Goal: Information Seeking & Learning: Learn about a topic

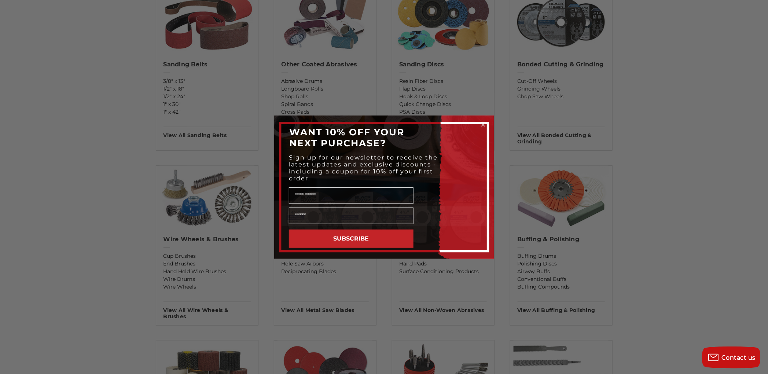
click at [481, 124] on circle "Close dialog" at bounding box center [483, 124] width 7 height 7
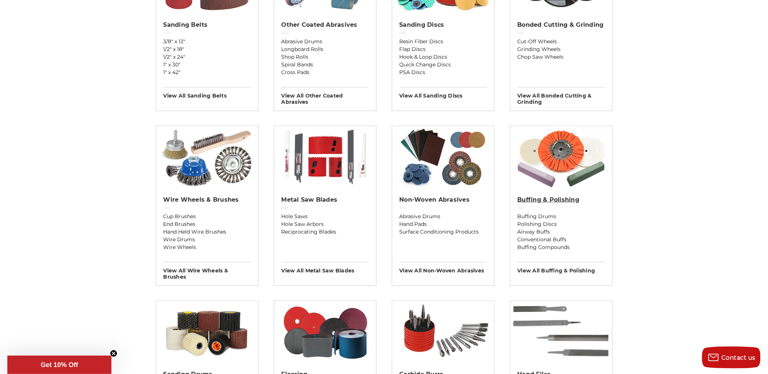
scroll to position [329, 0]
click at [537, 198] on h2 "Buffing & Polishing" at bounding box center [561, 199] width 87 height 7
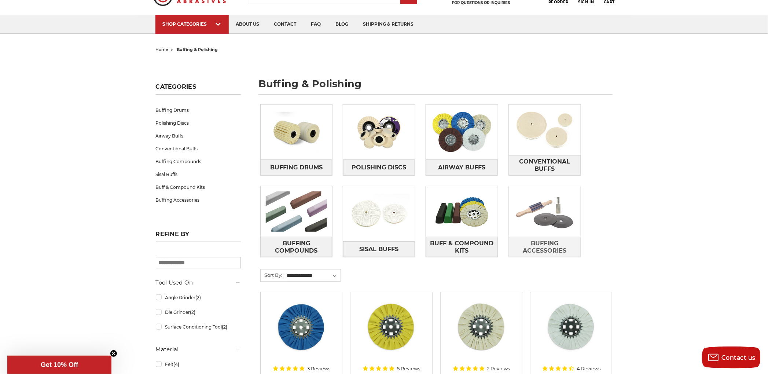
scroll to position [36, 0]
click at [541, 221] on img at bounding box center [545, 211] width 72 height 51
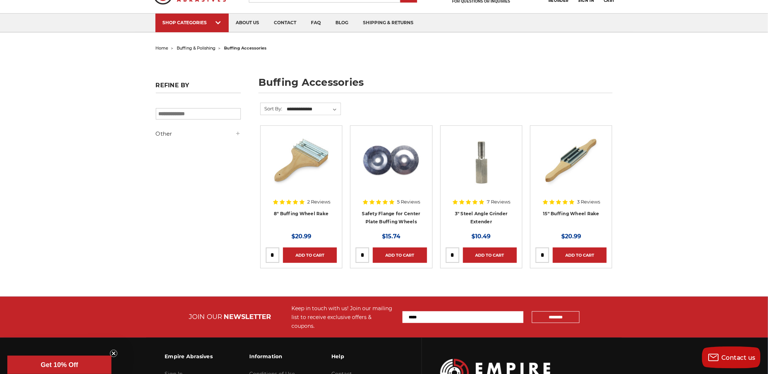
scroll to position [37, 0]
click at [381, 218] on link "Safety Flange for Center Plate Buffing Wheels" at bounding box center [391, 218] width 58 height 14
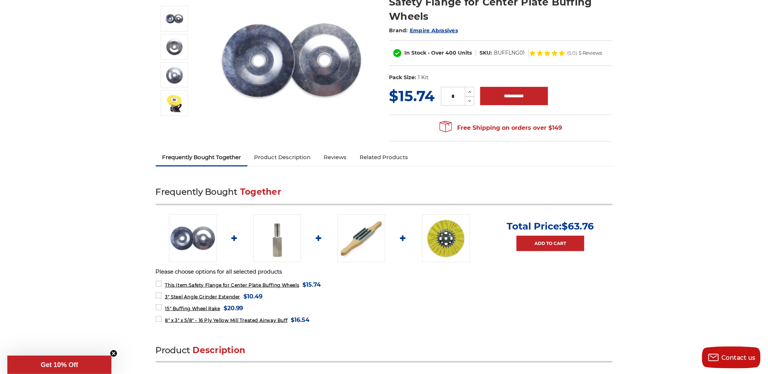
scroll to position [109, 0]
click at [300, 157] on link "Product Description" at bounding box center [282, 157] width 70 height 16
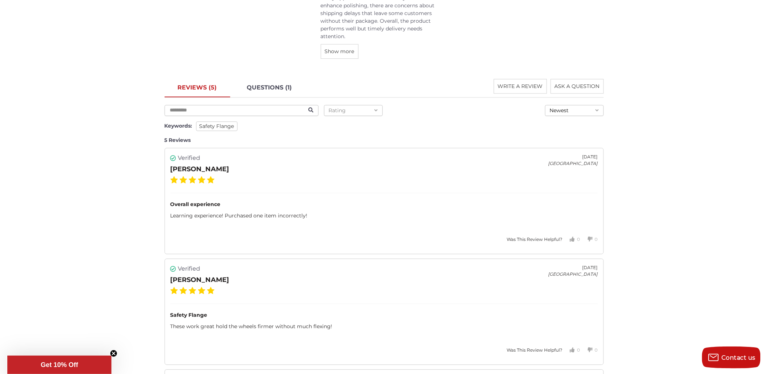
scroll to position [770, 0]
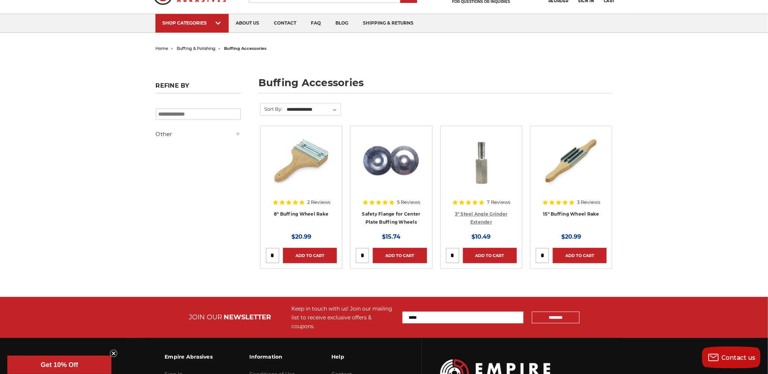
click at [482, 213] on link "3" Steel Angle Grinder Extender" at bounding box center [481, 218] width 53 height 14
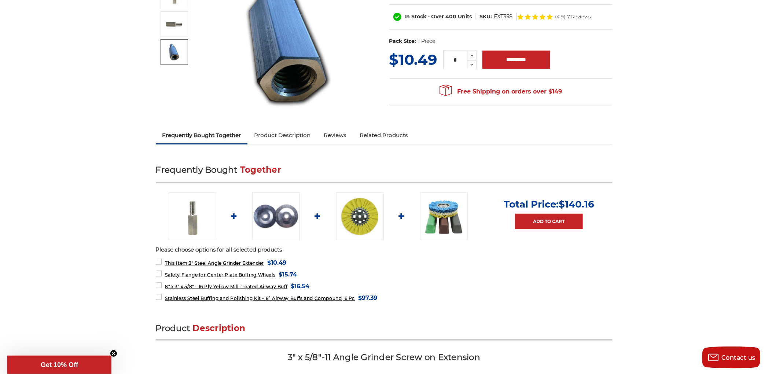
scroll to position [131, 0]
click at [361, 218] on img at bounding box center [360, 216] width 48 height 48
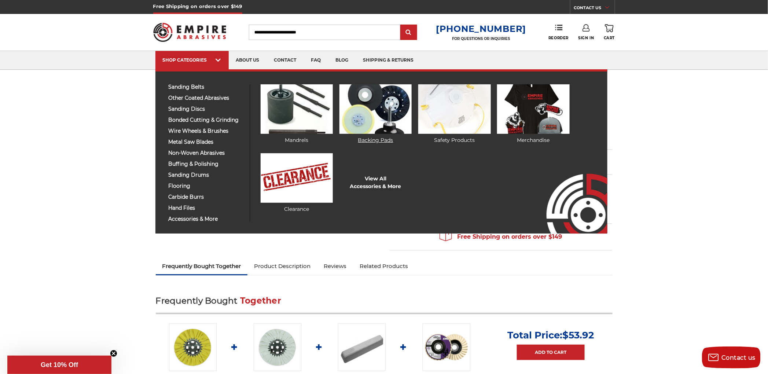
click at [378, 143] on link "Backing Pads" at bounding box center [375, 114] width 72 height 60
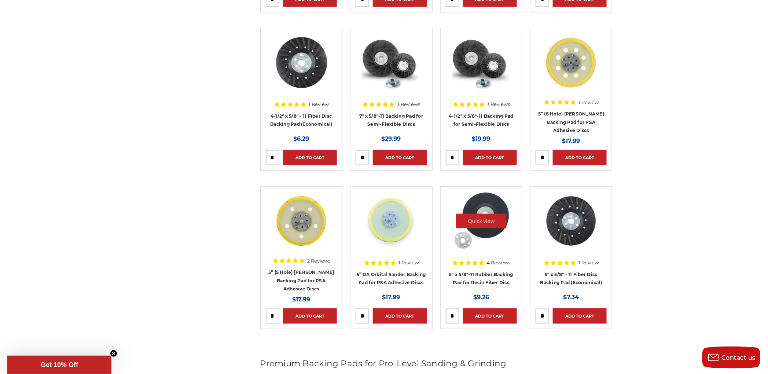
scroll to position [293, 0]
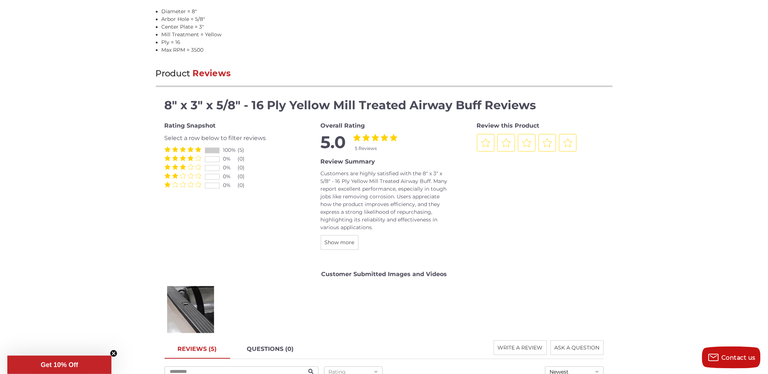
scroll to position [748, 0]
